Goal: Check status: Check status

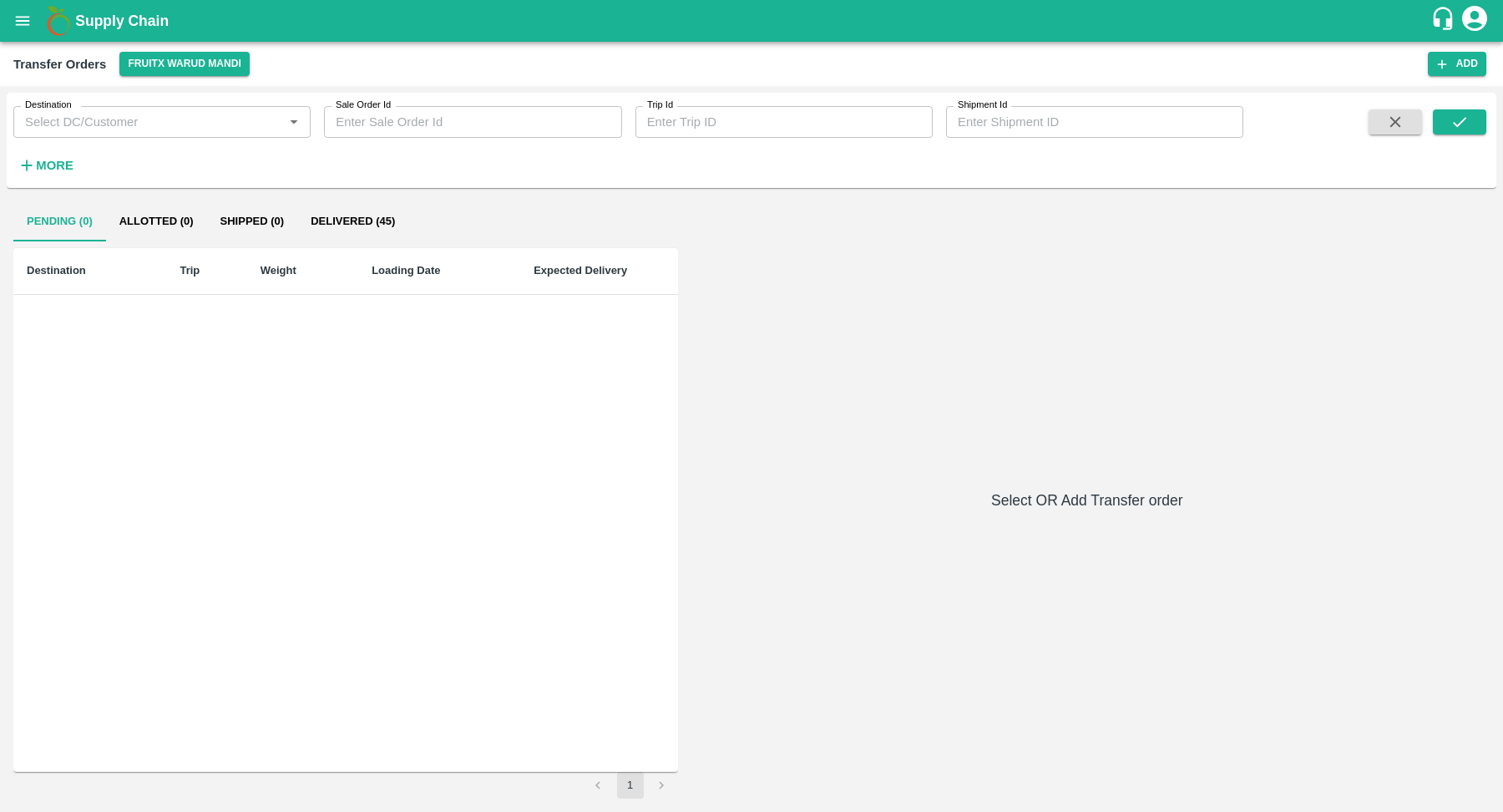
scroll to position [735, 0]
click at [16, 26] on icon "open drawer" at bounding box center [22, 21] width 19 height 19
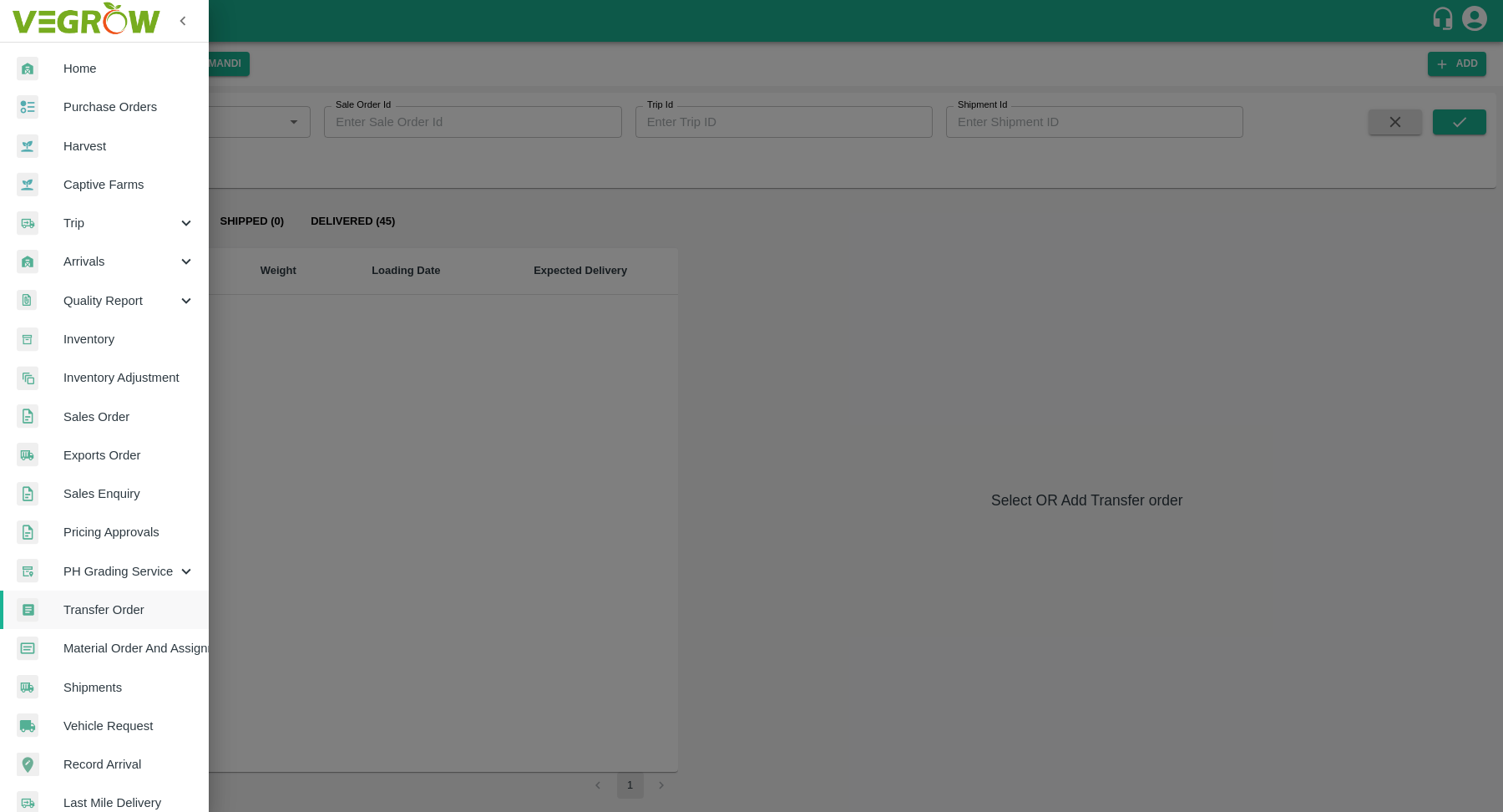
click at [181, 115] on span "Purchase Orders" at bounding box center [129, 107] width 132 height 19
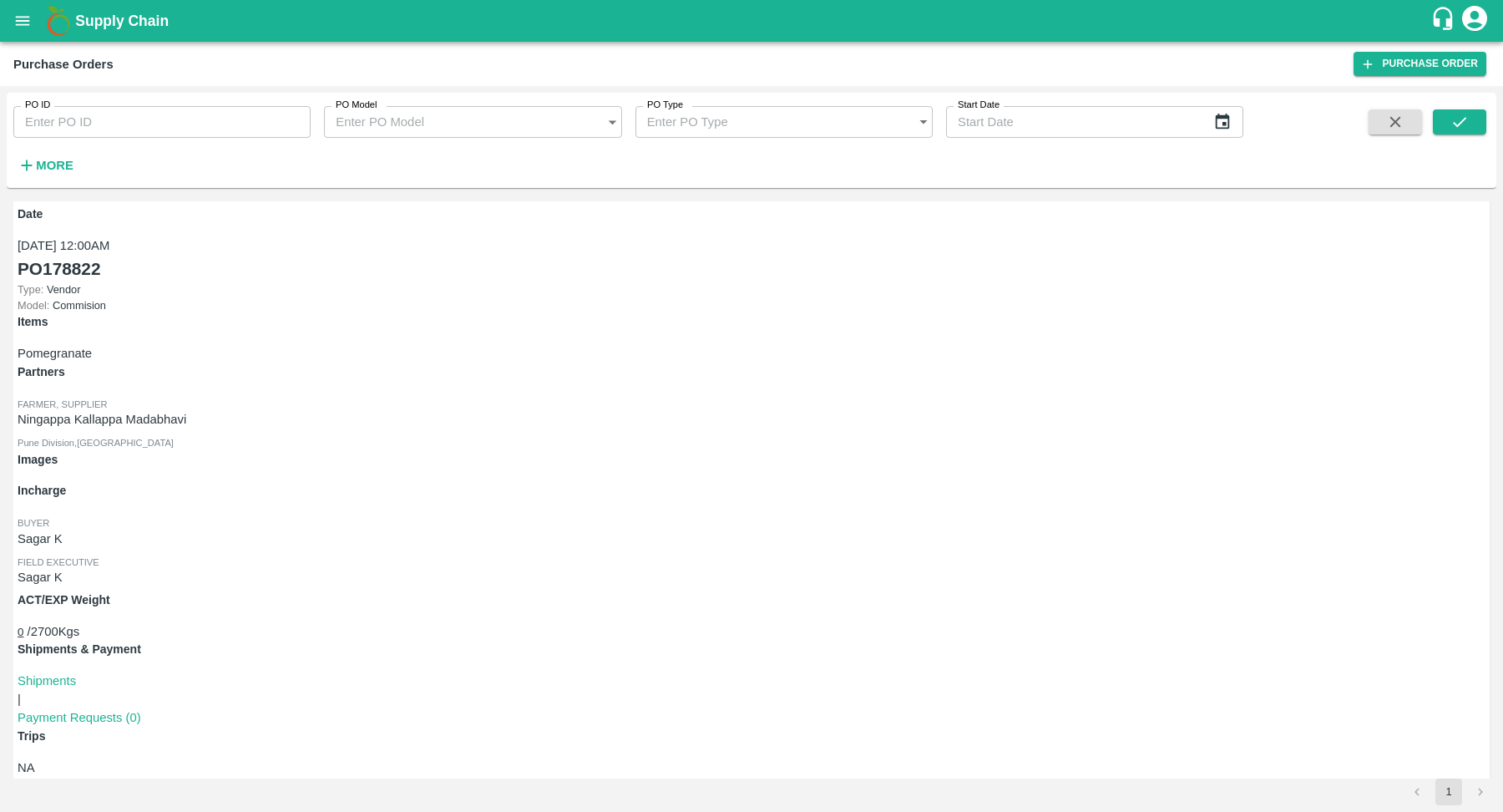
click at [56, 162] on strong "More" at bounding box center [55, 165] width 38 height 13
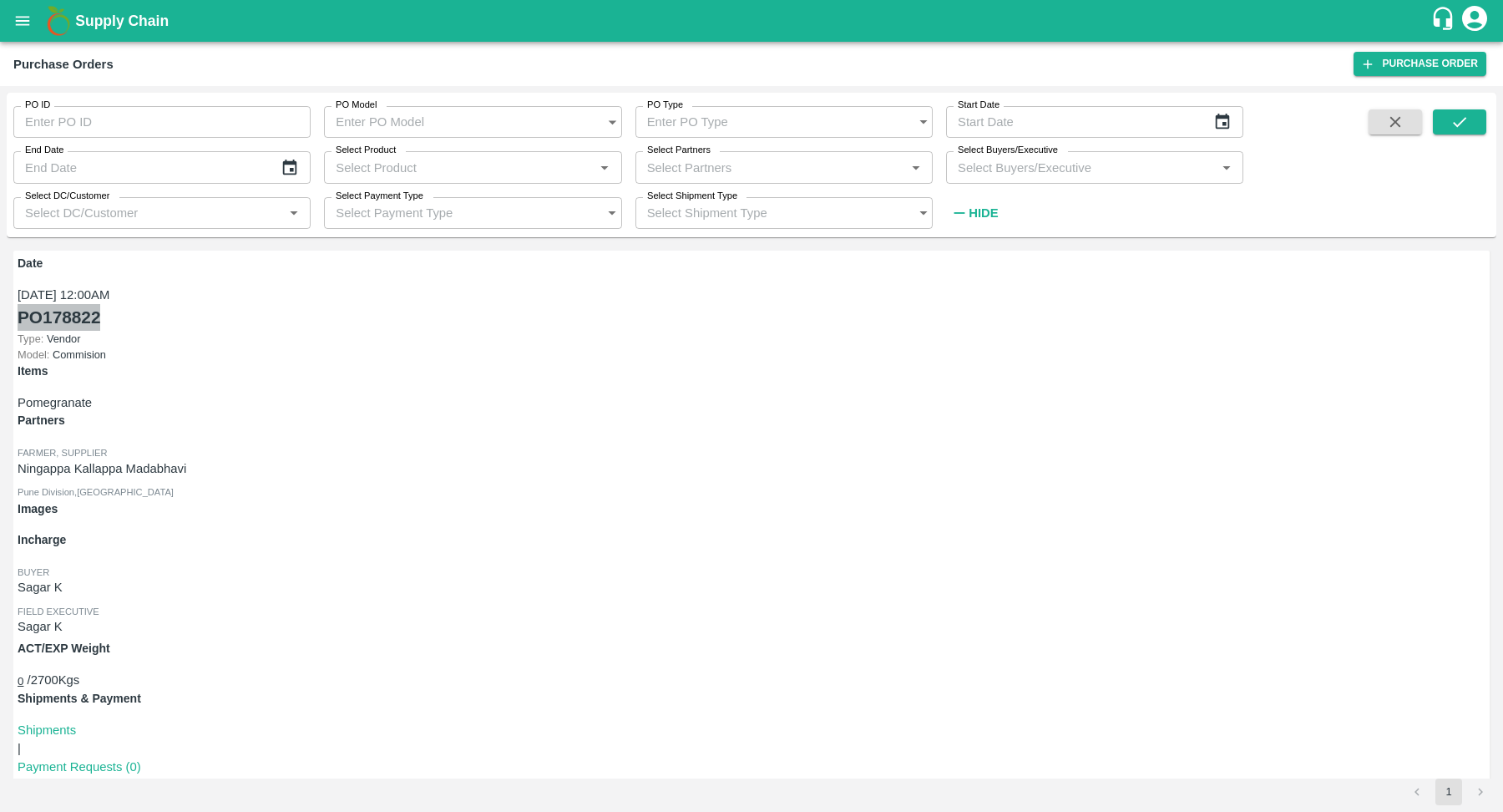
click at [68, 315] on link "PO 178822" at bounding box center [59, 316] width 82 height 26
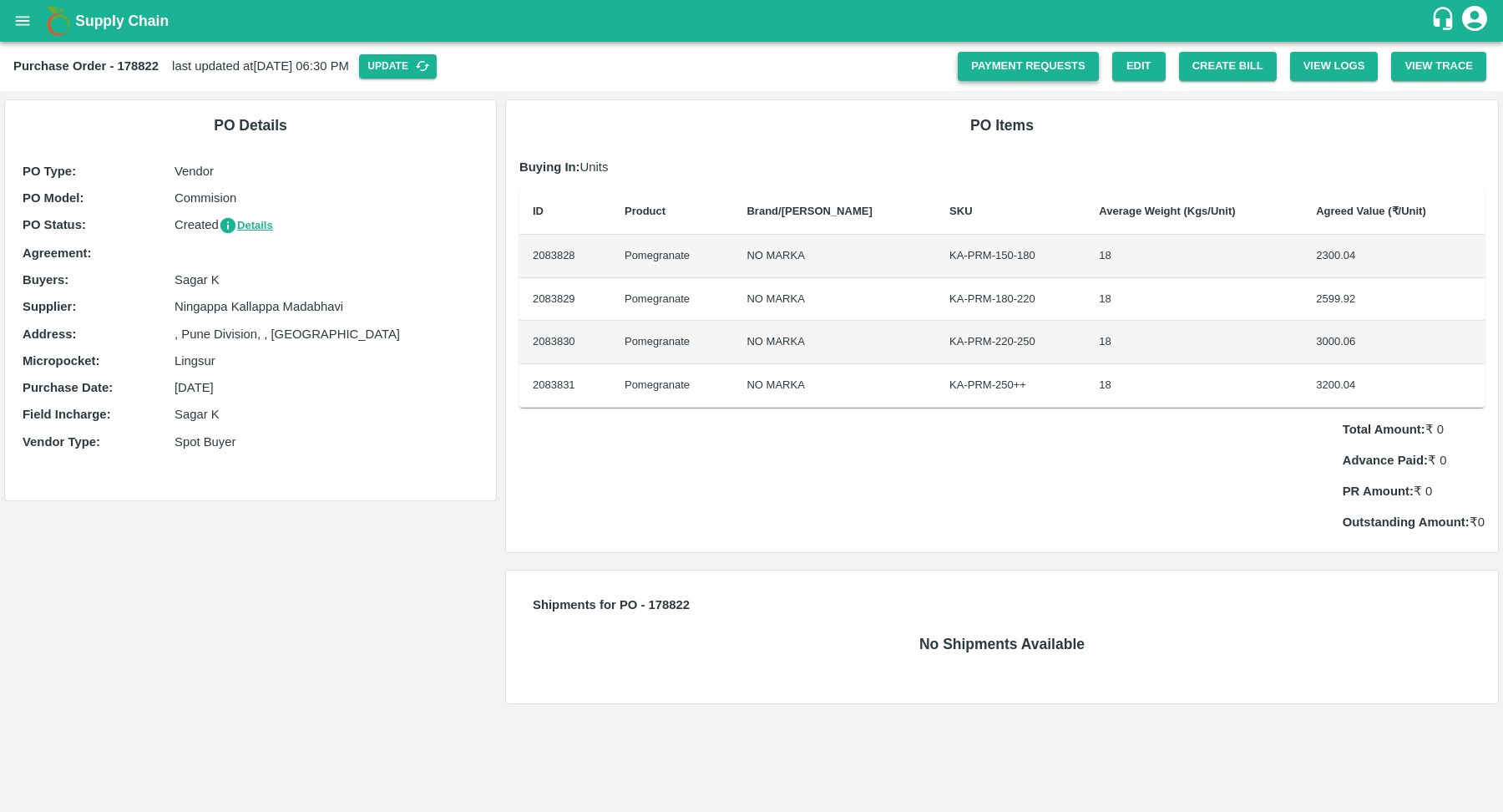
click at [1041, 67] on link "Payment Requests" at bounding box center [1028, 66] width 141 height 30
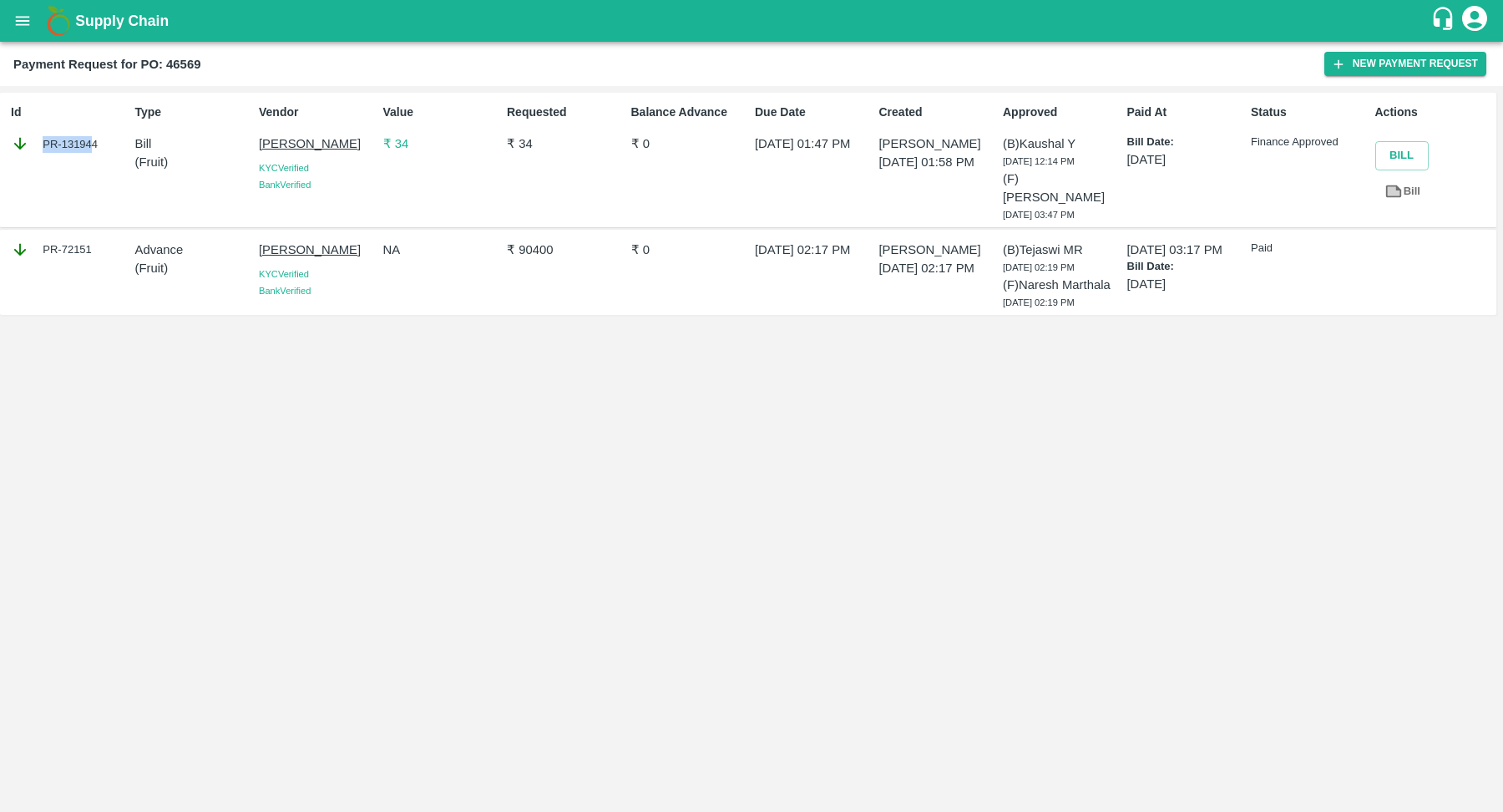
drag, startPoint x: 92, startPoint y: 139, endPoint x: 19, endPoint y: 134, distance: 73.2
click at [19, 134] on div "PR-131944" at bounding box center [69, 143] width 117 height 19
click at [66, 157] on div "Id PR-131944" at bounding box center [66, 160] width 124 height 126
drag, startPoint x: 104, startPoint y: 142, endPoint x: 96, endPoint y: 138, distance: 8.9
click at [98, 138] on div "PR-131944" at bounding box center [69, 143] width 117 height 19
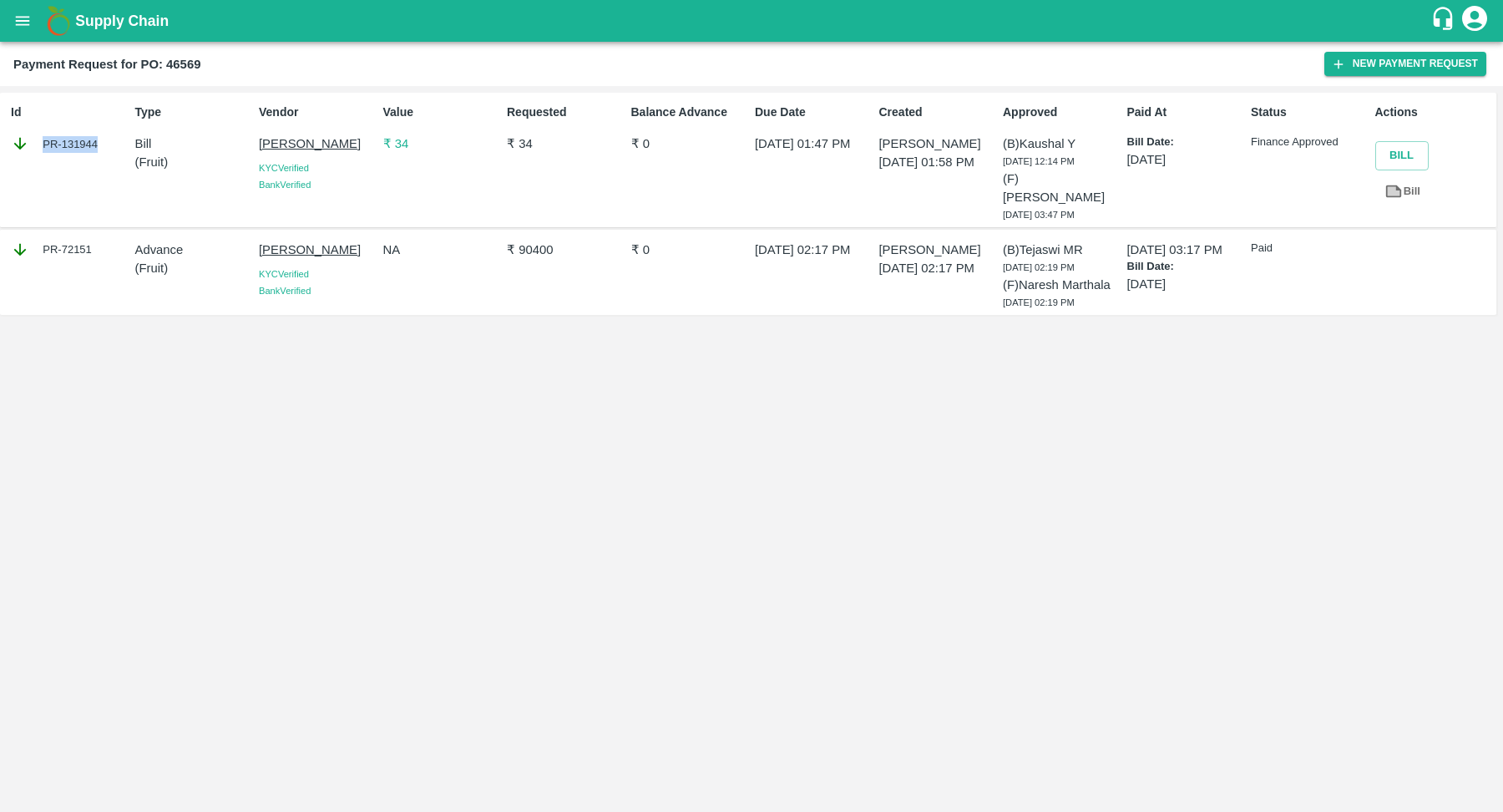
click at [96, 144] on div "PR-131944" at bounding box center [69, 143] width 117 height 19
copy div "PR-131944"
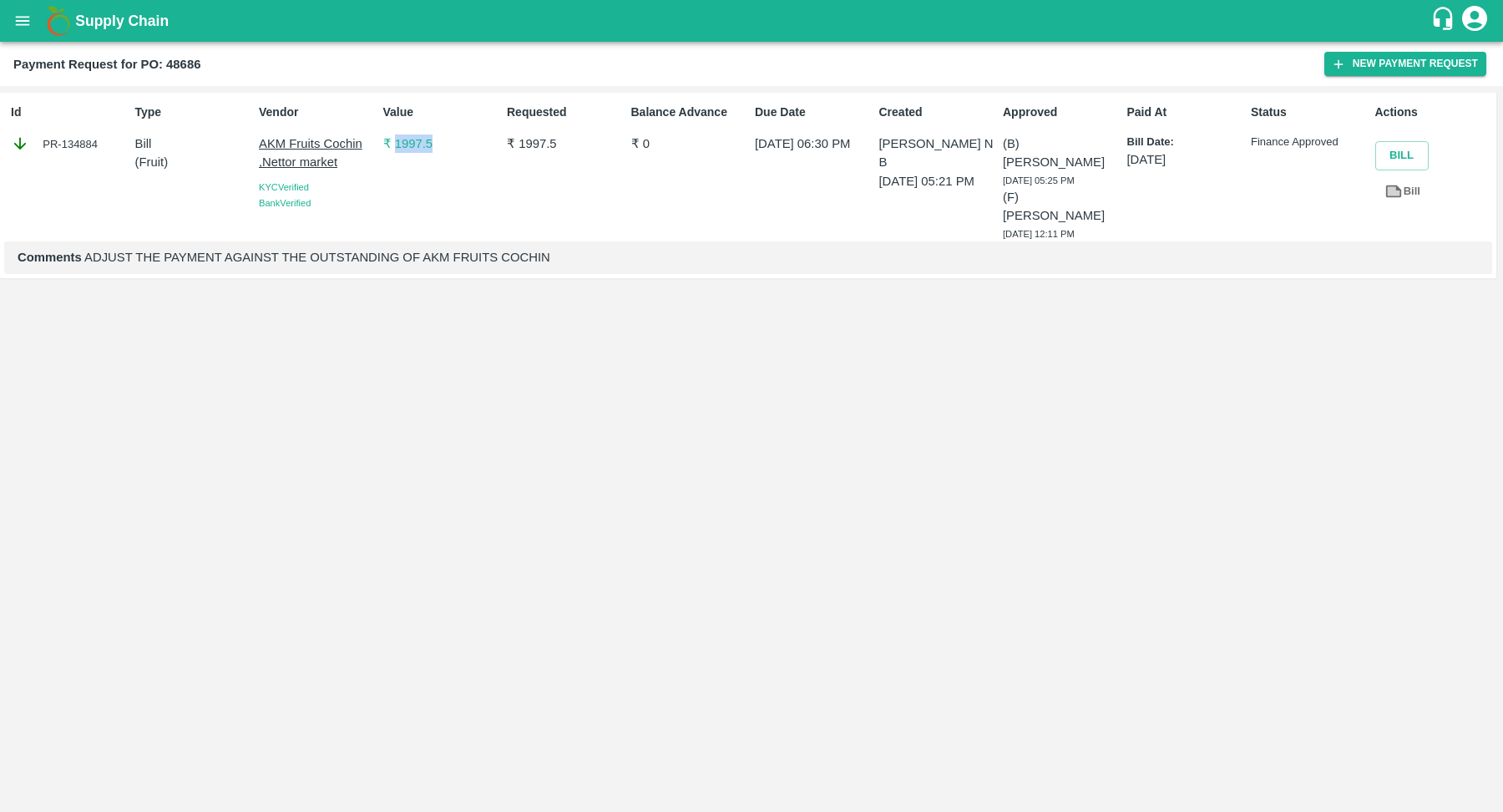
drag, startPoint x: 440, startPoint y: 144, endPoint x: 392, endPoint y: 149, distance: 48.3
click at [392, 149] on p "₹ 1997.5" at bounding box center [442, 143] width 117 height 19
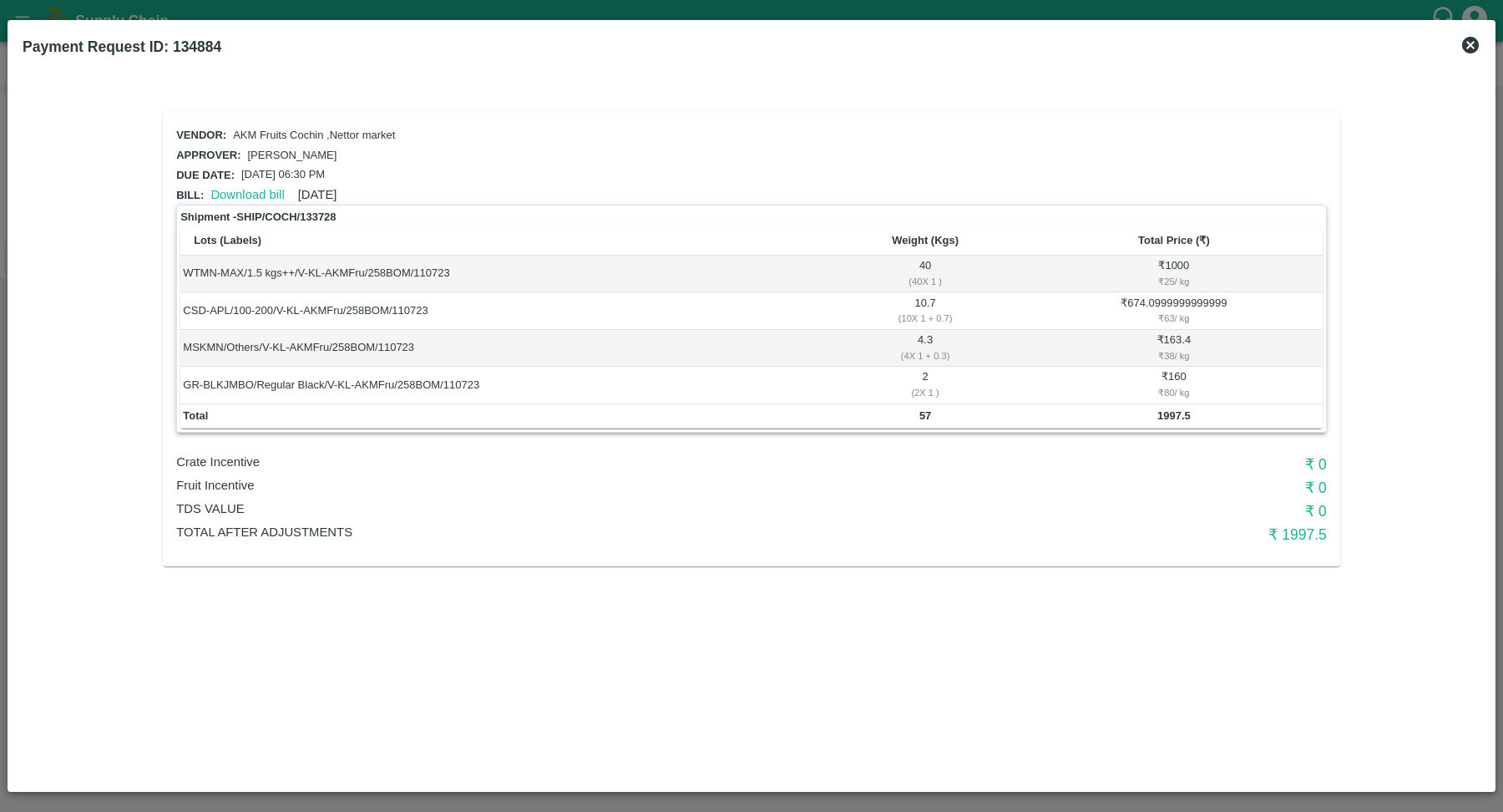
click at [1473, 43] on icon at bounding box center [1471, 45] width 20 height 20
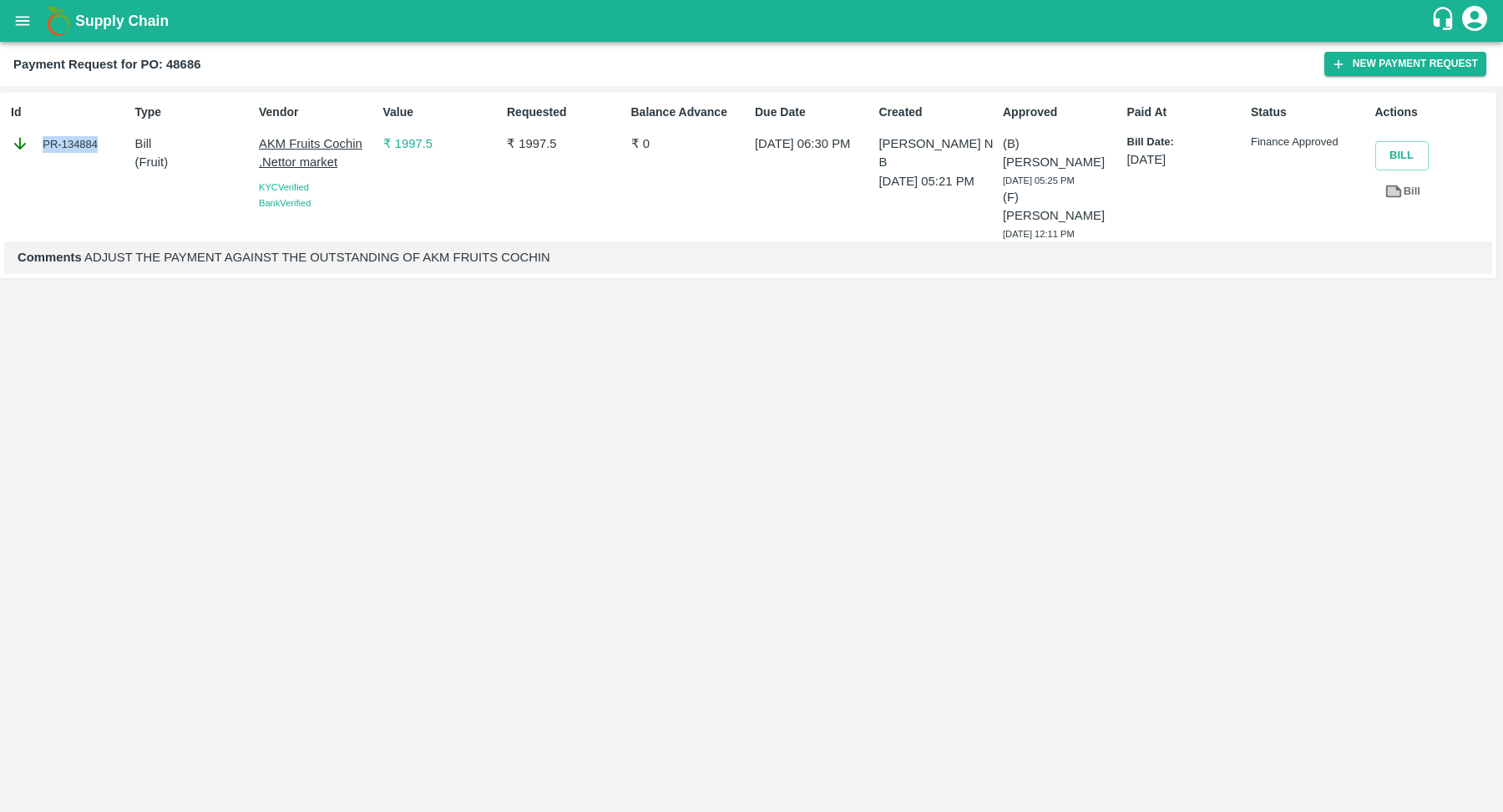
drag, startPoint x: 96, startPoint y: 144, endPoint x: 0, endPoint y: 143, distance: 96.0
click at [0, 143] on div "Id PR-134884 Type Bill ( Fruit ) Vendor AKM Fruits Cochin ,Nettor market KYC Ve…" at bounding box center [748, 185] width 1497 height 185
copy div "PR-134884"
drag, startPoint x: 449, startPoint y: 154, endPoint x: 396, endPoint y: 150, distance: 53.2
click at [396, 150] on div "Value ₹ 1997.5" at bounding box center [438, 168] width 124 height 144
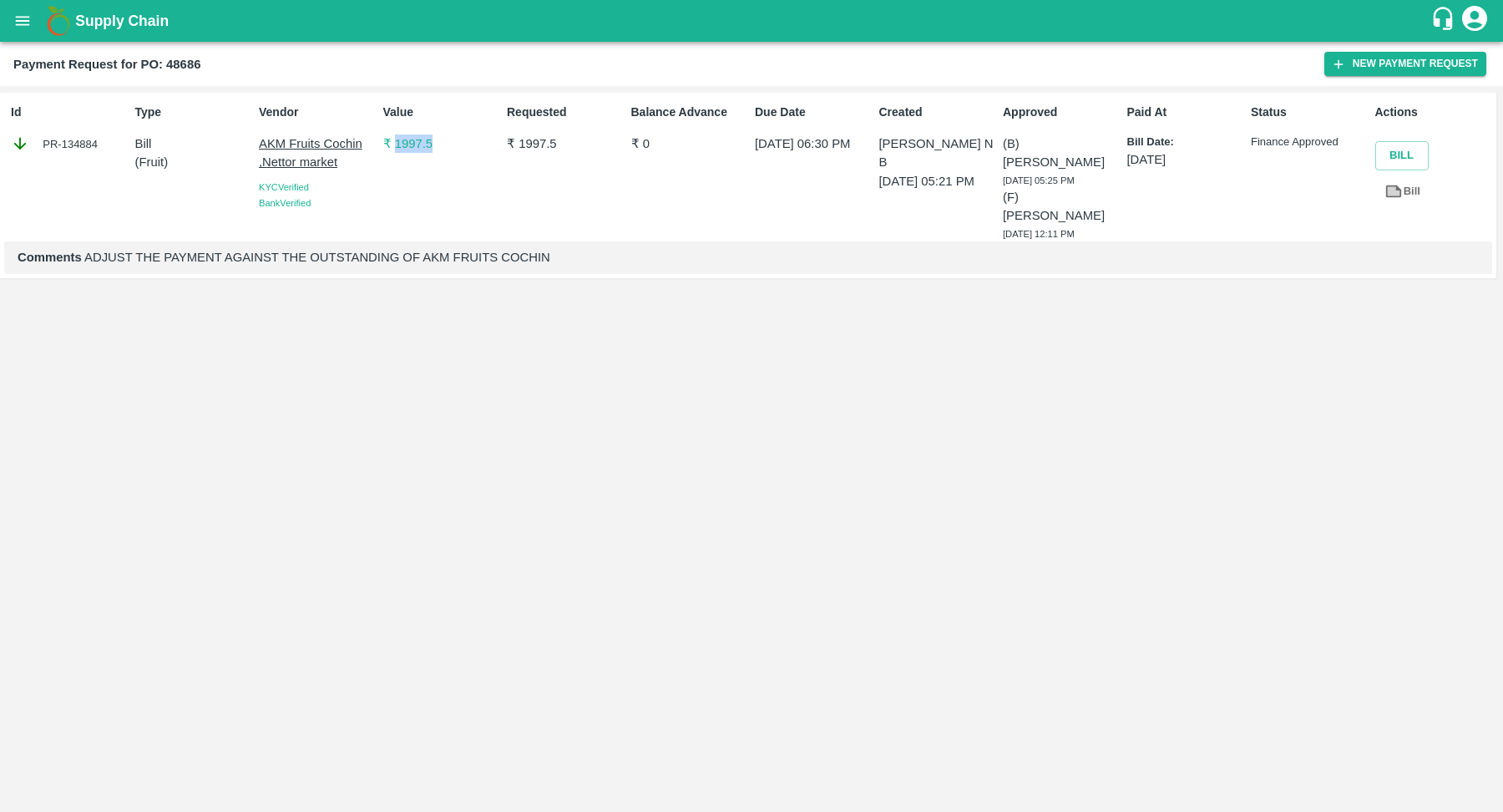
copy p "1997.5"
drag, startPoint x: 93, startPoint y: 146, endPoint x: 34, endPoint y: 146, distance: 59.0
click at [34, 146] on div "PR-134883" at bounding box center [69, 143] width 117 height 19
click at [79, 146] on div "PR-134883" at bounding box center [69, 143] width 117 height 19
click at [97, 144] on div "PR-134883" at bounding box center [69, 143] width 117 height 19
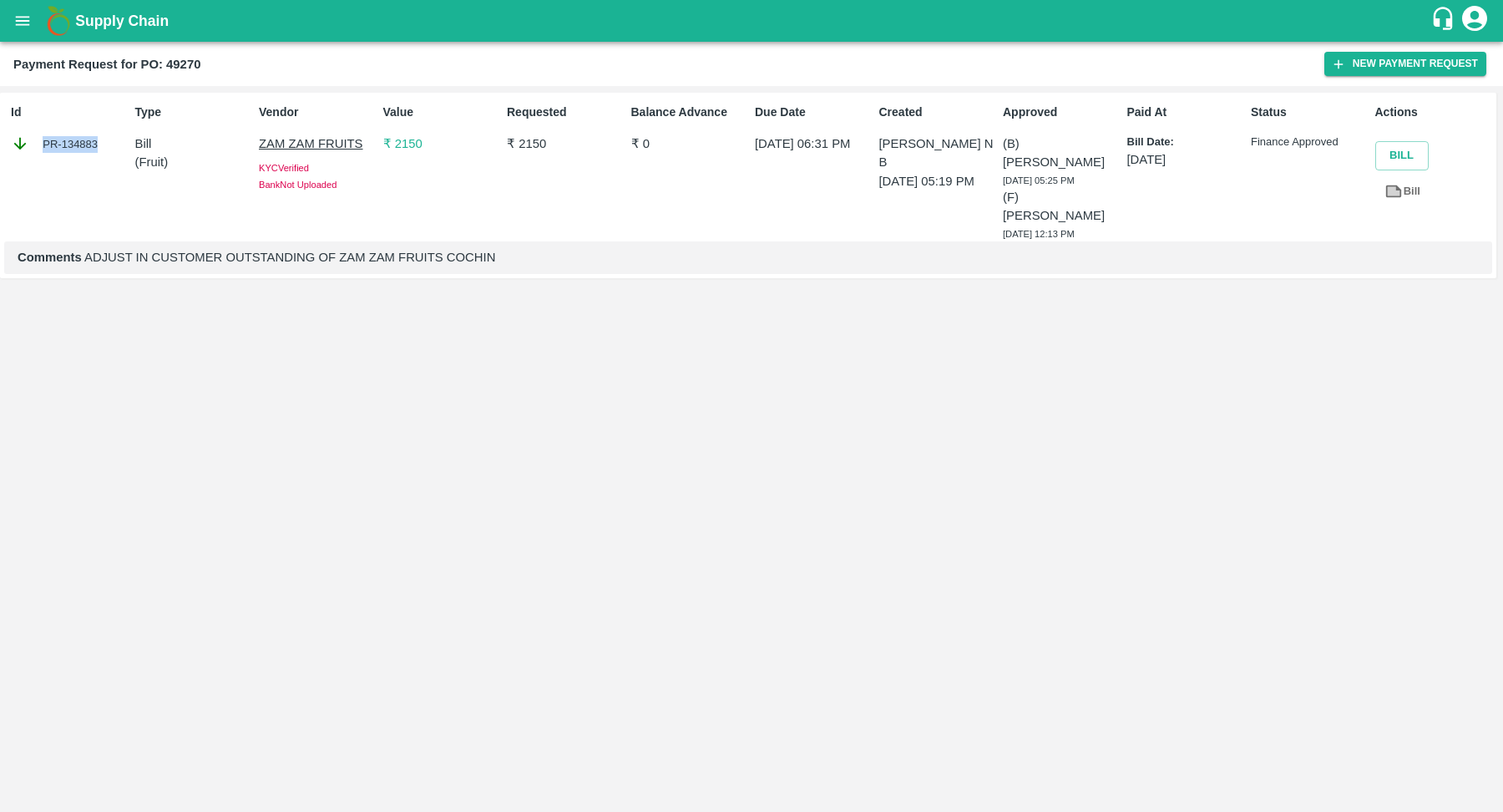
copy div "PR-134883"
drag, startPoint x: 428, startPoint y: 145, endPoint x: 395, endPoint y: 146, distance: 33.0
click at [395, 146] on p "₹ 2150" at bounding box center [442, 143] width 117 height 19
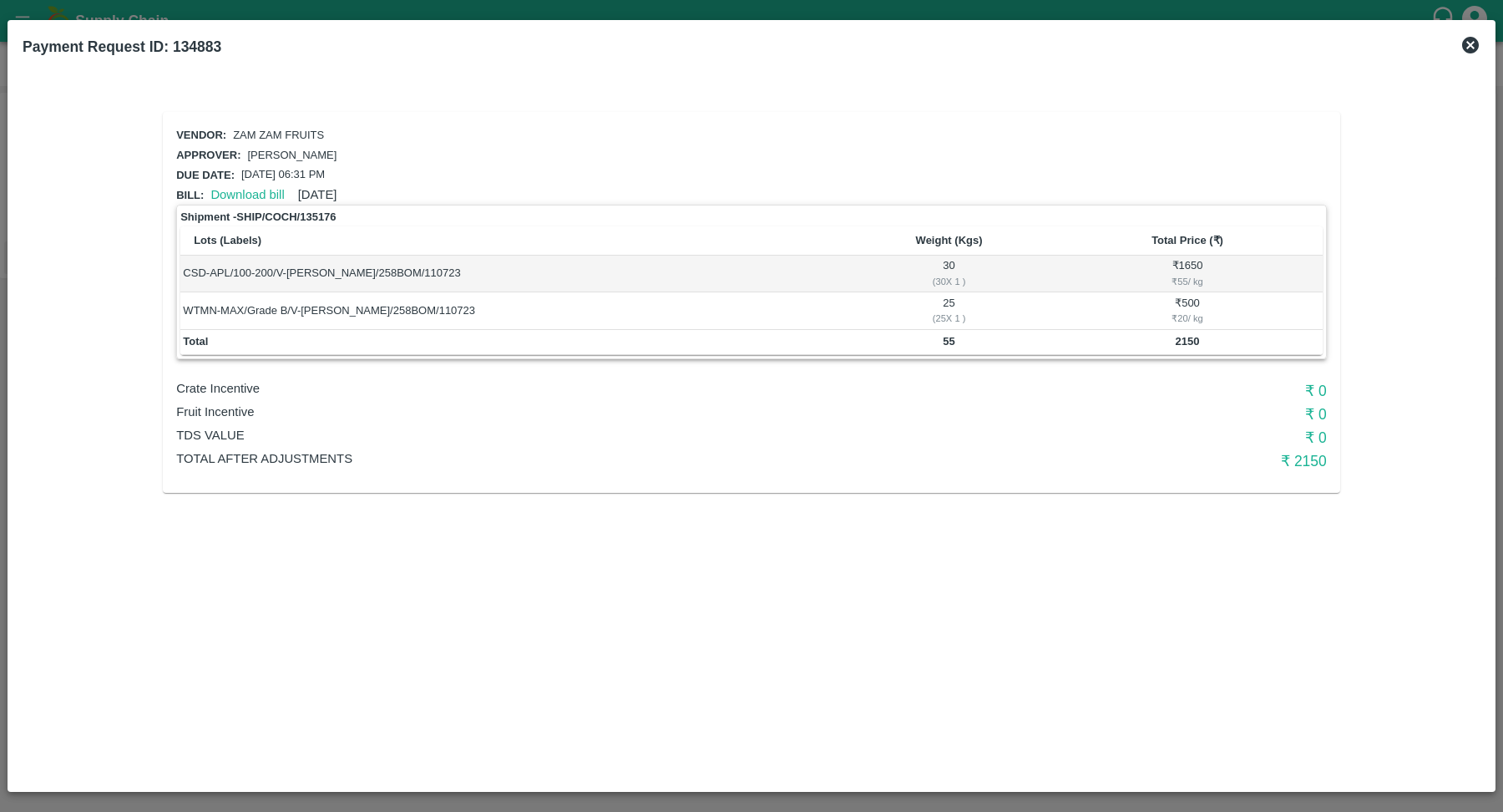
click at [1478, 49] on icon at bounding box center [1471, 45] width 20 height 20
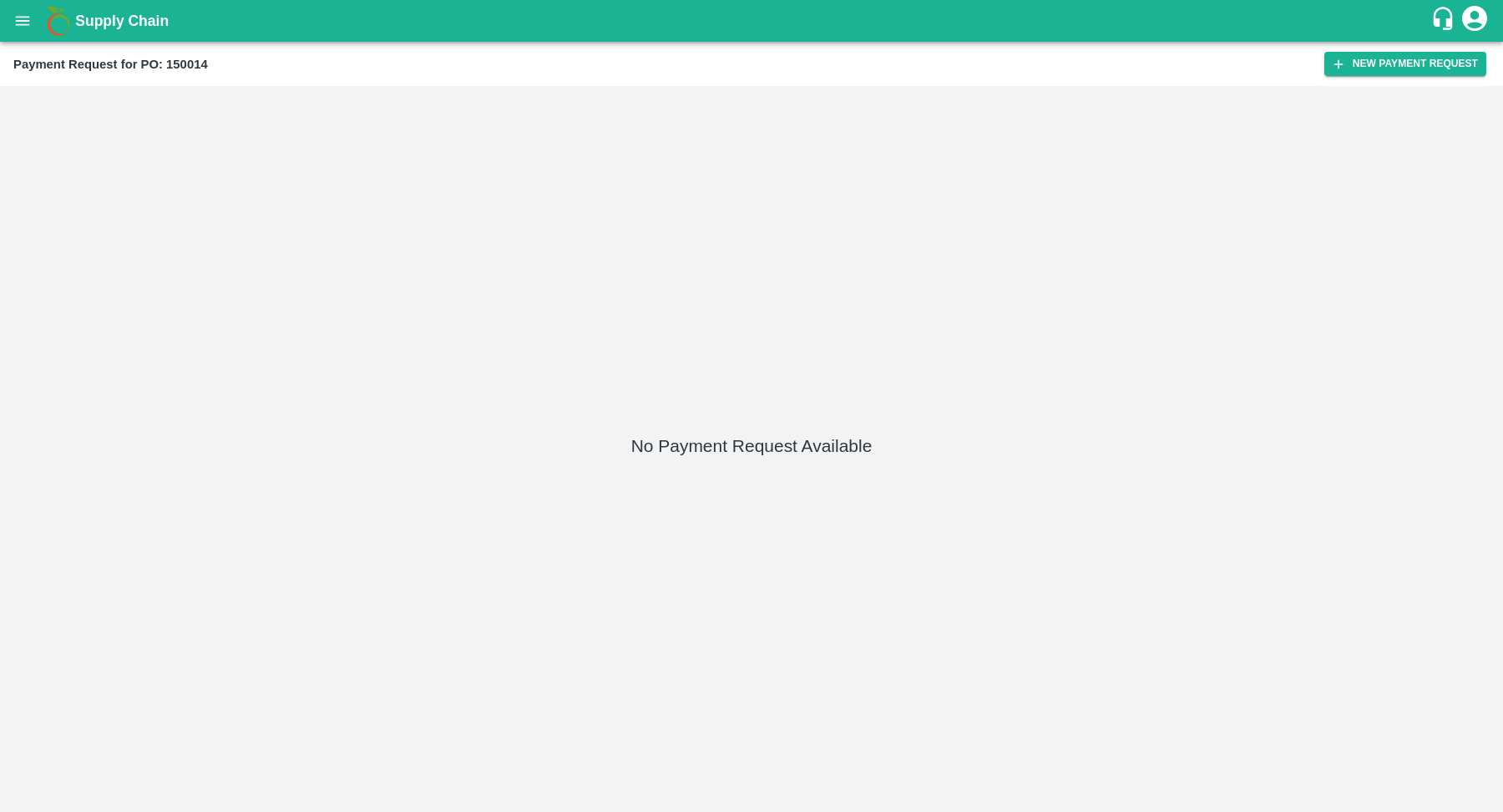
click at [484, 268] on div "No Payment Request Available" at bounding box center [751, 448] width 1490 height 713
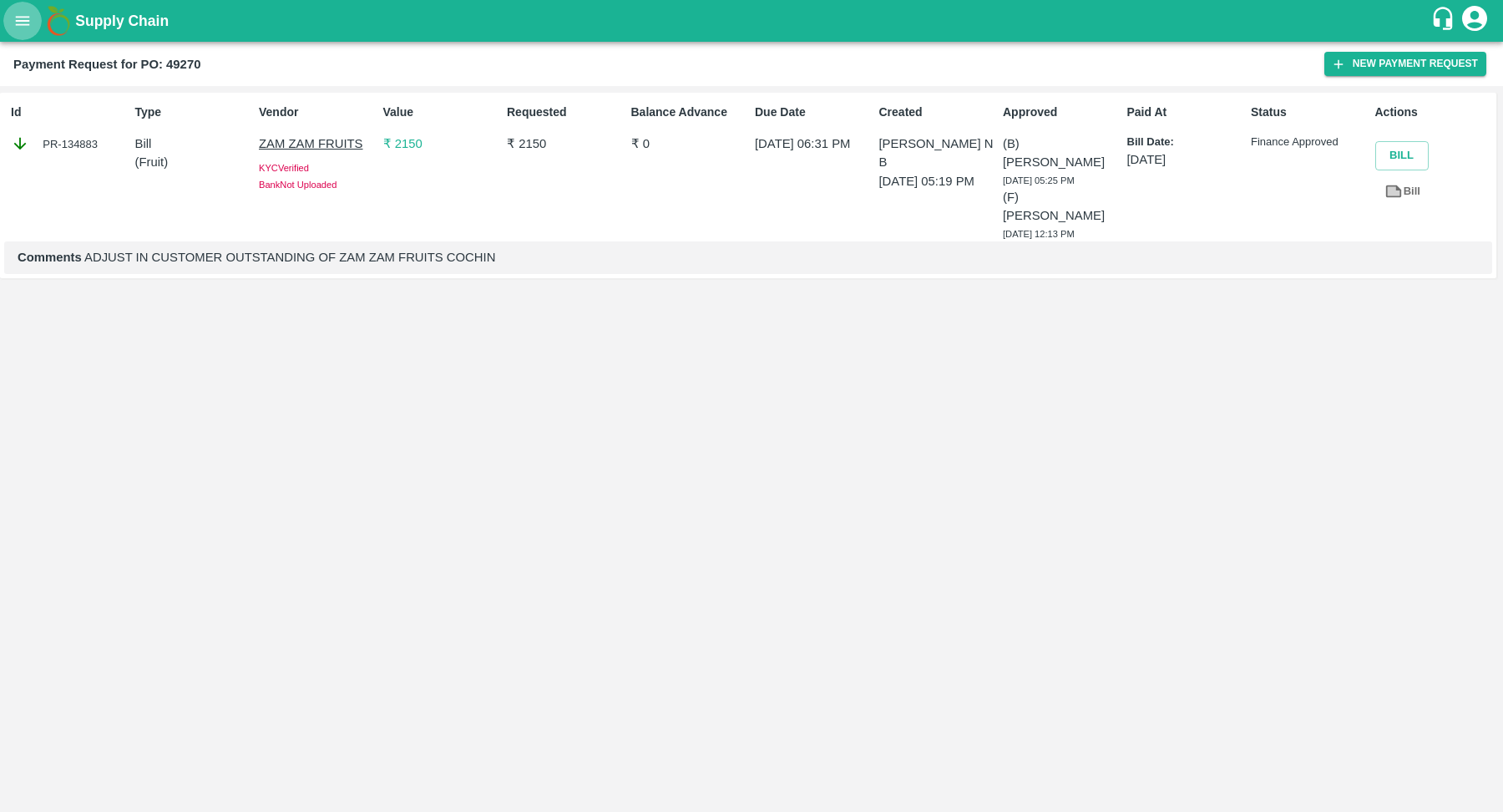
click at [14, 9] on button "open drawer" at bounding box center [22, 21] width 39 height 39
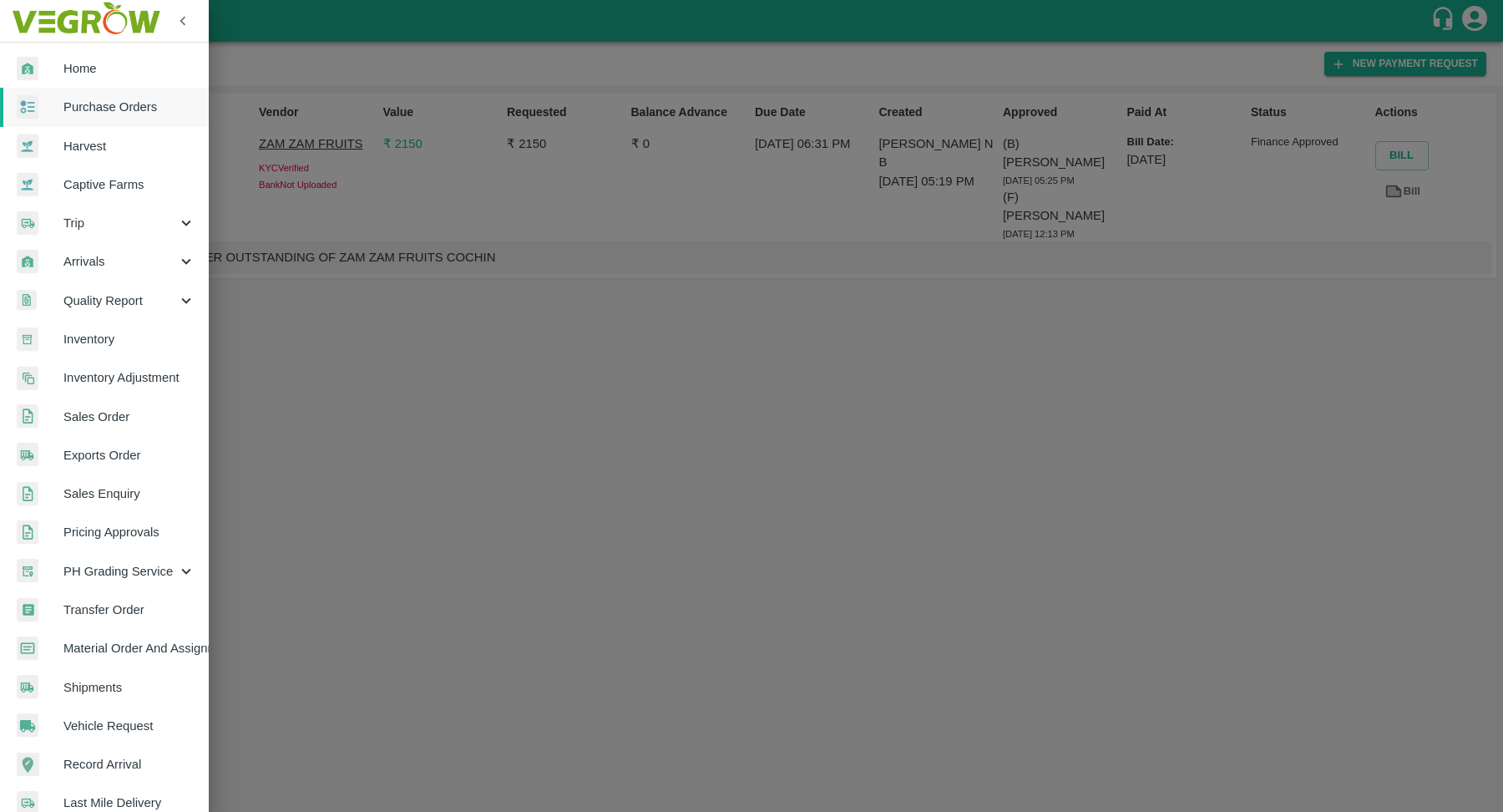
click at [128, 98] on span "Purchase Orders" at bounding box center [129, 107] width 132 height 19
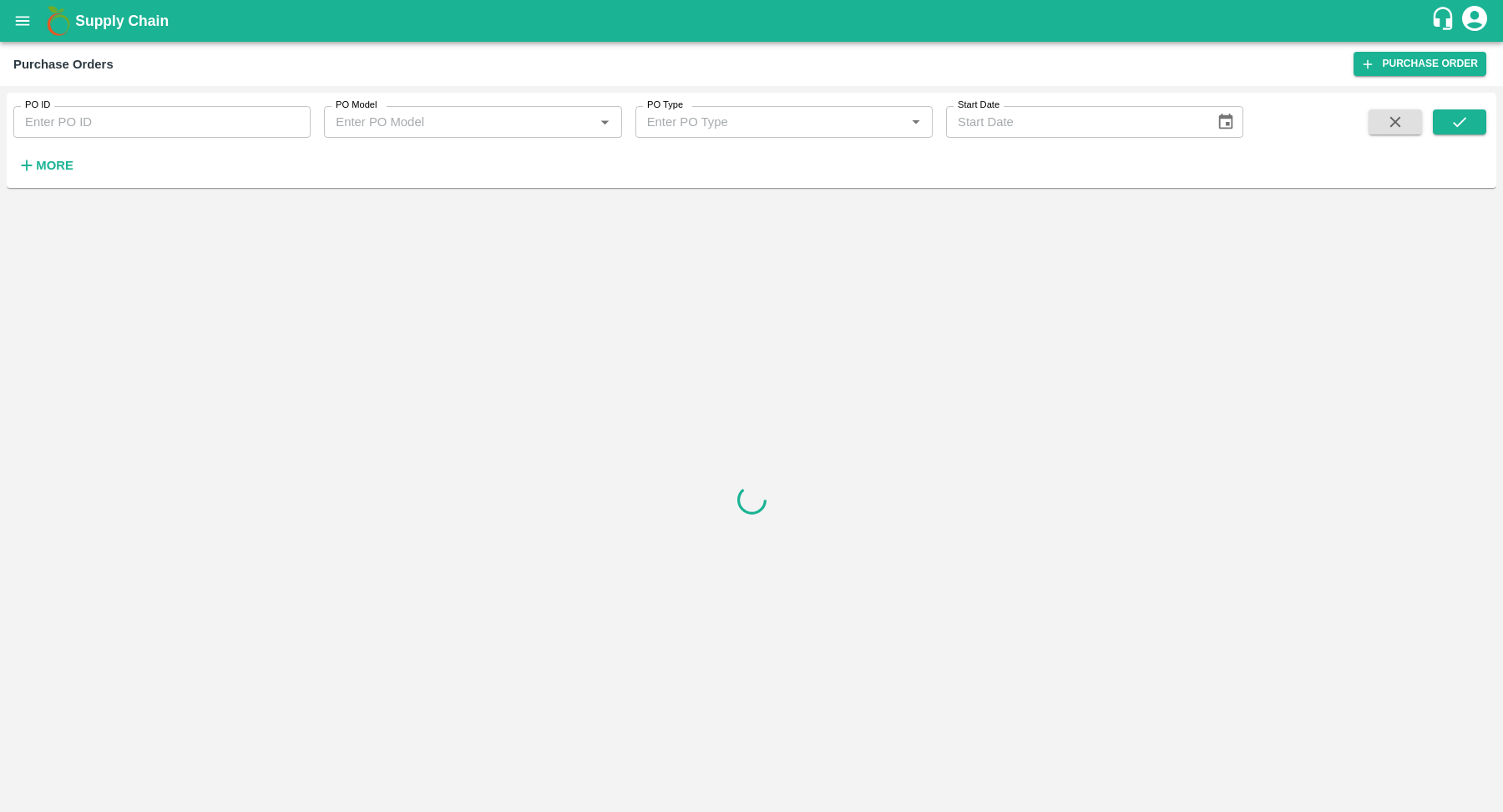
click at [141, 121] on input "PO ID" at bounding box center [162, 121] width 298 height 31
paste input "150014"
type input "150014"
click at [1452, 128] on icon "submit" at bounding box center [1460, 122] width 19 height 19
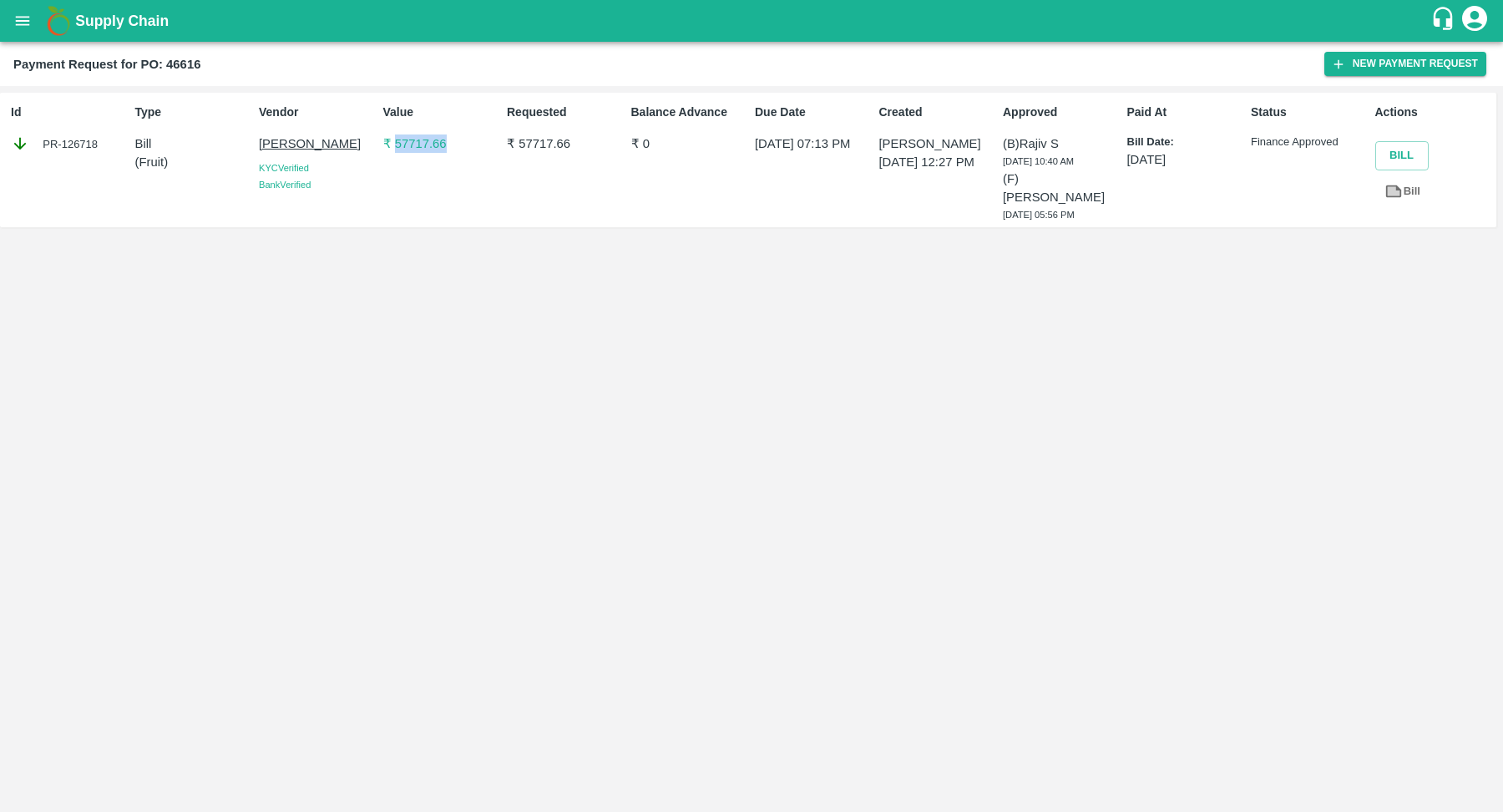
drag, startPoint x: 456, startPoint y: 143, endPoint x: 393, endPoint y: 147, distance: 63.1
click at [393, 147] on p "₹ 57717.66" at bounding box center [442, 143] width 117 height 19
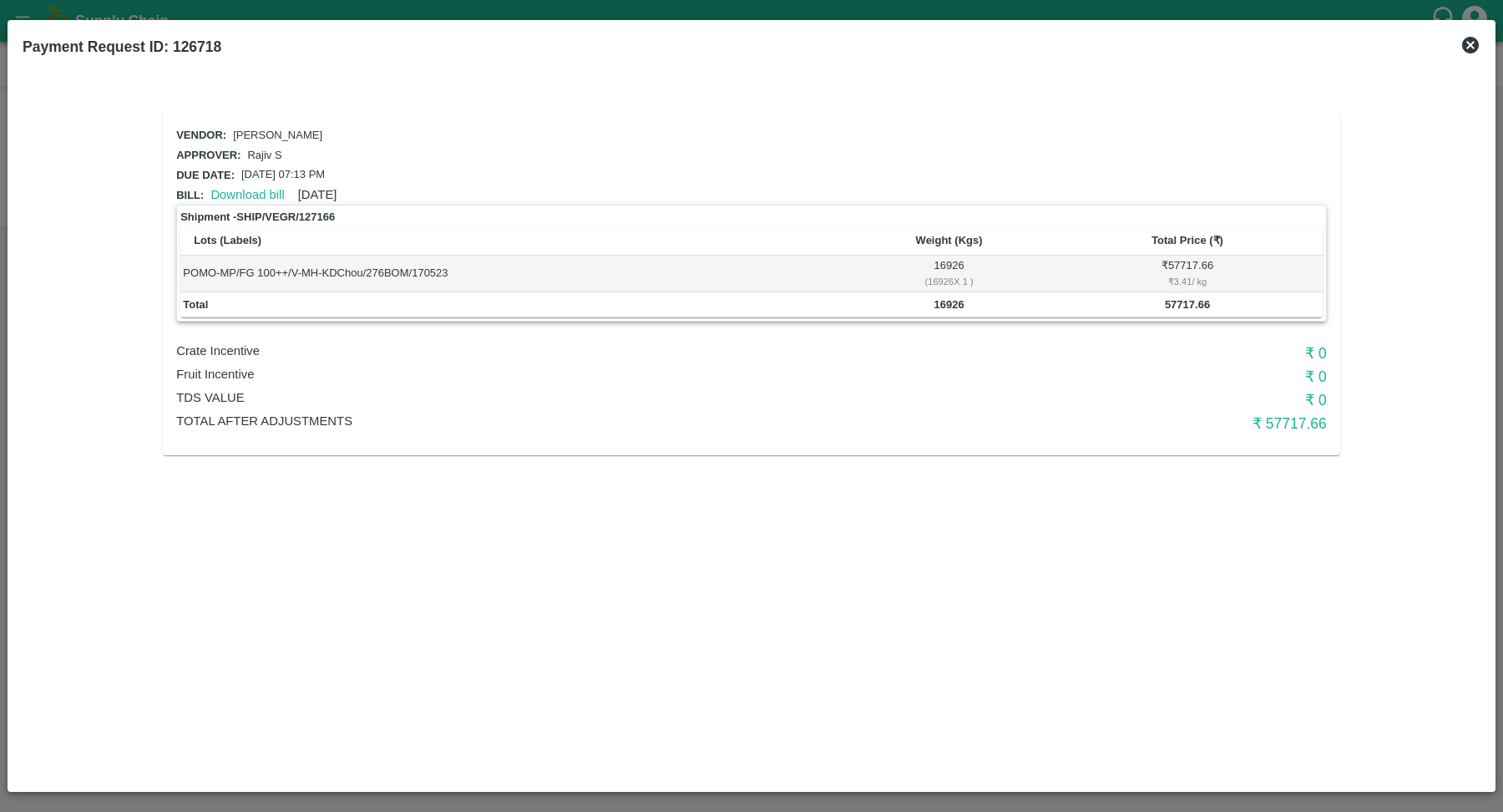
click at [1296, 419] on h6 "₹ 57717.66" at bounding box center [1136, 423] width 384 height 23
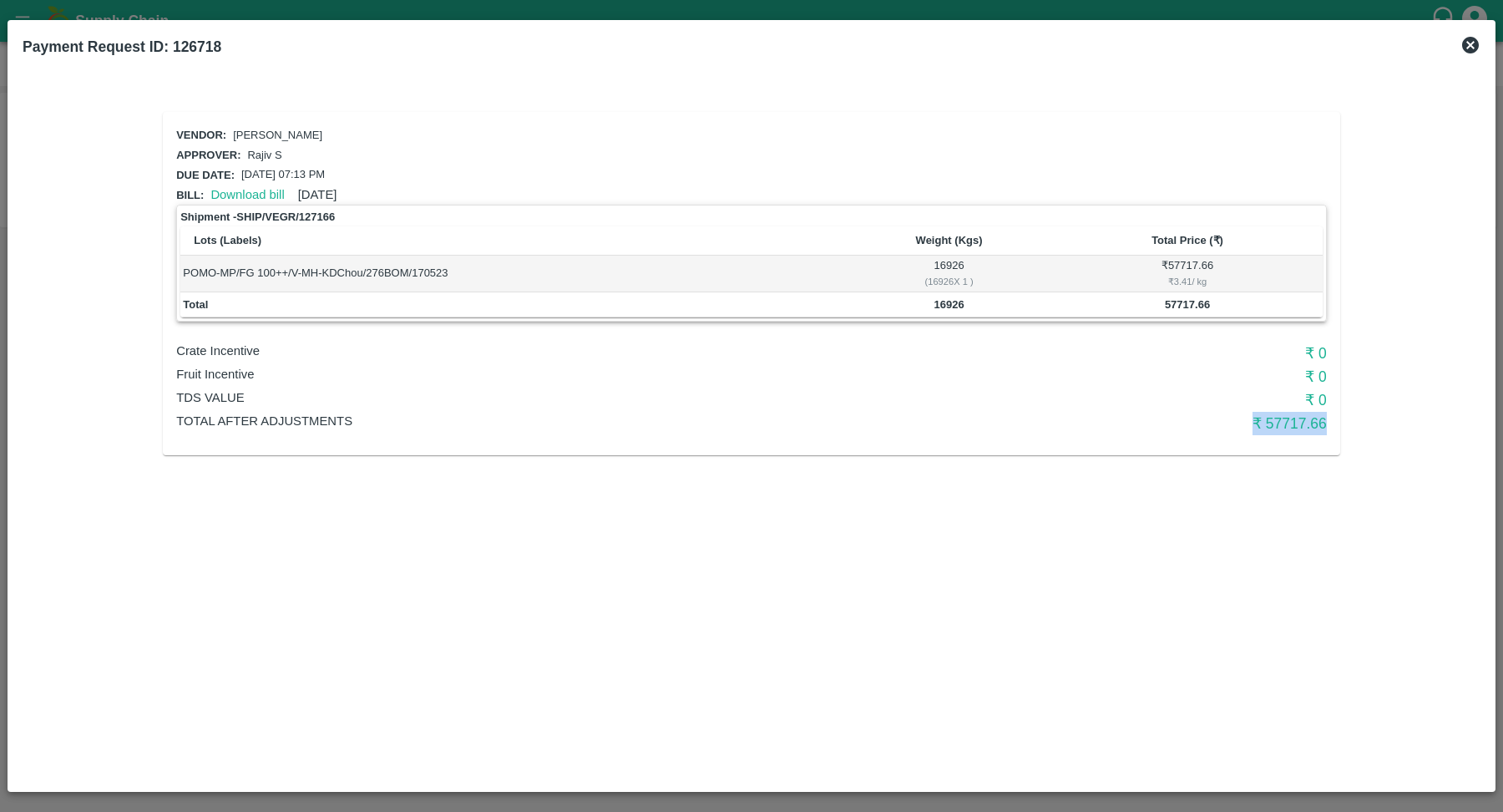
click at [1296, 419] on h6 "₹ 57717.66" at bounding box center [1136, 423] width 384 height 23
click at [1473, 43] on icon at bounding box center [1471, 45] width 17 height 17
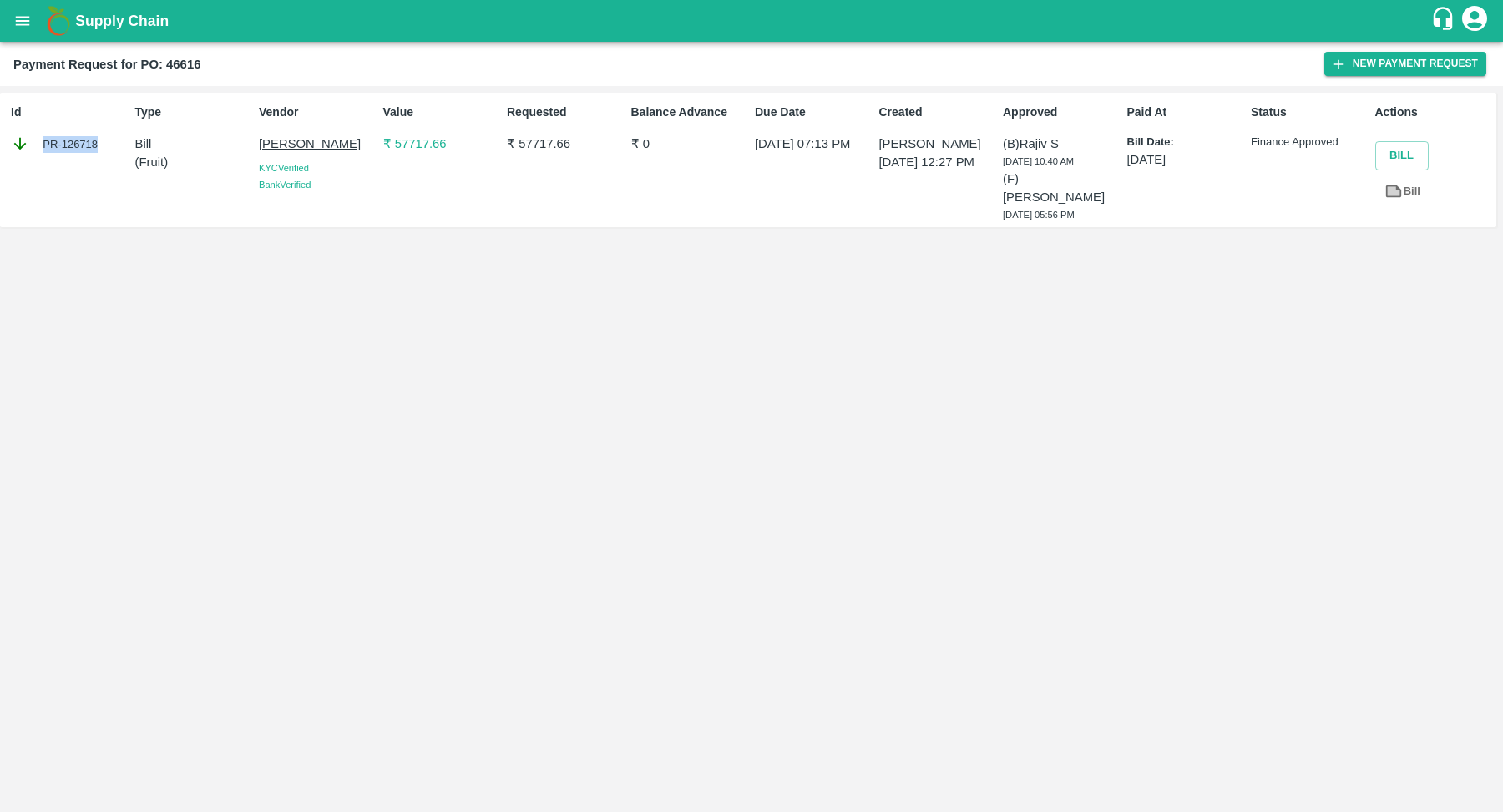
drag, startPoint x: 104, startPoint y: 151, endPoint x: 96, endPoint y: 146, distance: 9.4
click at [96, 146] on div "PR-126718" at bounding box center [69, 143] width 117 height 19
copy div "PR-126718"
click at [96, 143] on div "PR-237248" at bounding box center [69, 143] width 117 height 19
copy div "PR-237248"
